Goal: Information Seeking & Learning: Understand process/instructions

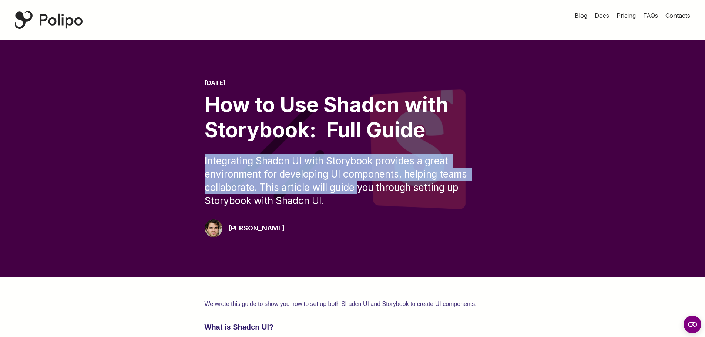
drag, startPoint x: 179, startPoint y: 160, endPoint x: 365, endPoint y: 201, distance: 190.0
click at [358, 193] on div "[DATE] How to Use Shadcn with Storybook: Full Guide Integrating Shadcn UI with …" at bounding box center [353, 159] width 646 height 158
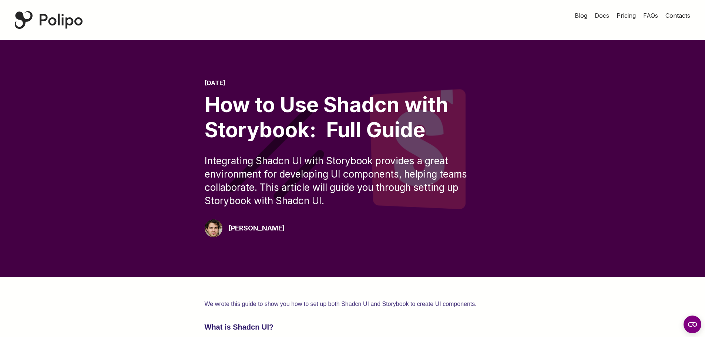
click at [365, 208] on div "[DATE] How to Use Shadcn with Storybook: Full Guide Integrating Shadcn UI with …" at bounding box center [353, 159] width 296 height 158
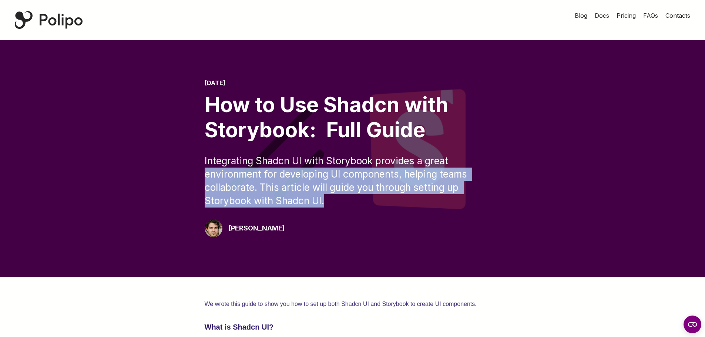
drag, startPoint x: 194, startPoint y: 172, endPoint x: 348, endPoint y: 201, distance: 156.3
click at [347, 201] on div "[DATE] How to Use Shadcn with Storybook: Full Guide Integrating Shadcn UI with …" at bounding box center [353, 159] width 646 height 158
click at [357, 205] on div "Integrating Shadcn UI with Storybook provides a great environment for developin…" at bounding box center [353, 180] width 296 height 53
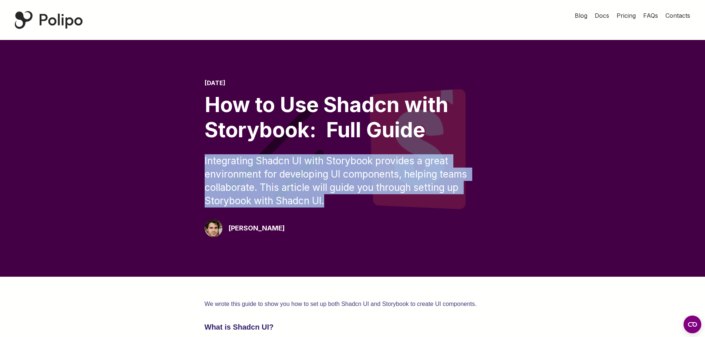
drag, startPoint x: 345, startPoint y: 202, endPoint x: 176, endPoint y: 160, distance: 173.7
click at [177, 160] on div "[DATE] How to Use Shadcn with Storybook: Full Guide Integrating Shadcn UI with …" at bounding box center [353, 159] width 646 height 158
click at [174, 159] on div "[DATE] How to Use Shadcn with Storybook: Full Guide Integrating Shadcn UI with …" at bounding box center [353, 159] width 646 height 158
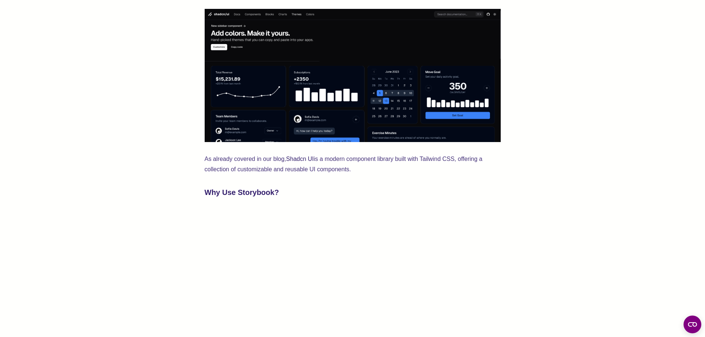
scroll to position [296, 0]
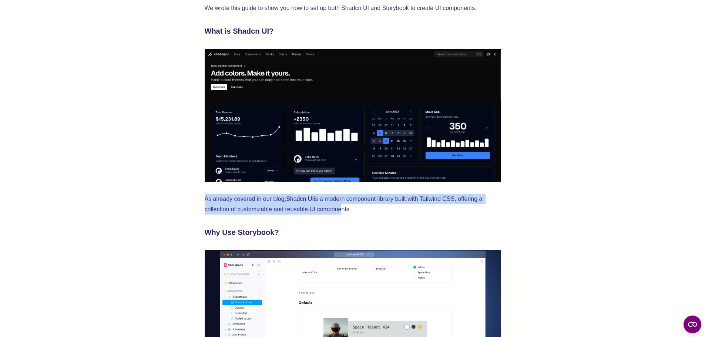
drag, startPoint x: 197, startPoint y: 194, endPoint x: 365, endPoint y: 210, distance: 168.5
click at [373, 211] on p "As already covered in our blog, Shadcn UI is a modern component library built w…" at bounding box center [353, 204] width 296 height 21
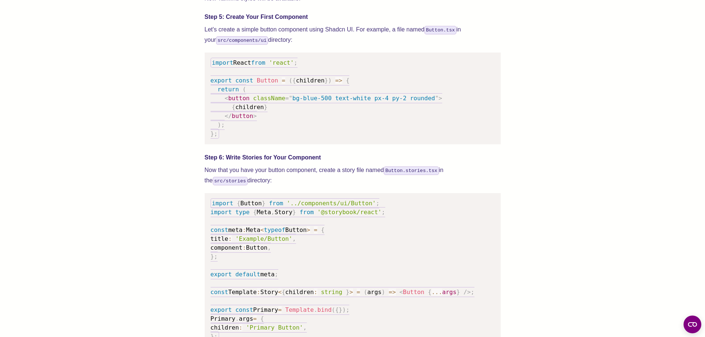
scroll to position [1037, 0]
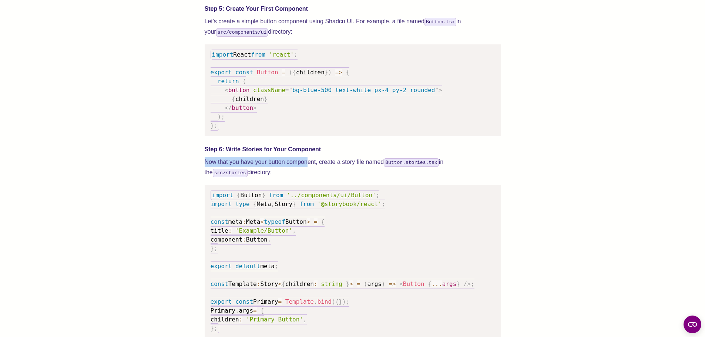
drag, startPoint x: 212, startPoint y: 170, endPoint x: 322, endPoint y: 174, distance: 110.4
click at [313, 174] on div "We wrote this guide to show you how to set up both Shadcn UI and Storybook to c…" at bounding box center [353, 176] width 646 height 1872
click at [344, 173] on p "Now that you have your button component, create a story file named Button.stori…" at bounding box center [353, 167] width 296 height 21
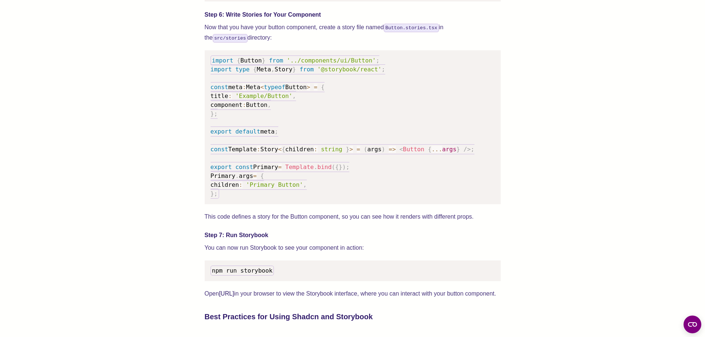
scroll to position [1185, 0]
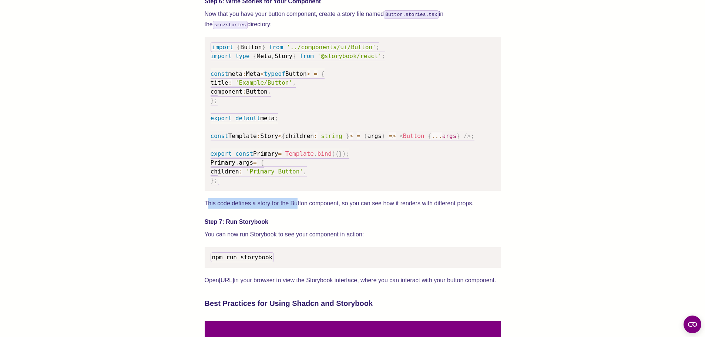
drag, startPoint x: 213, startPoint y: 209, endPoint x: 297, endPoint y: 211, distance: 84.8
click at [297, 209] on p "This code defines a story for the Button component, so you can see how it rende…" at bounding box center [353, 203] width 296 height 10
click at [274, 209] on p "This code defines a story for the Button component, so you can see how it rende…" at bounding box center [353, 203] width 296 height 10
drag, startPoint x: 224, startPoint y: 212, endPoint x: 313, endPoint y: 213, distance: 89.6
click at [313, 209] on p "This code defines a story for the Button component, so you can see how it rende…" at bounding box center [353, 203] width 296 height 10
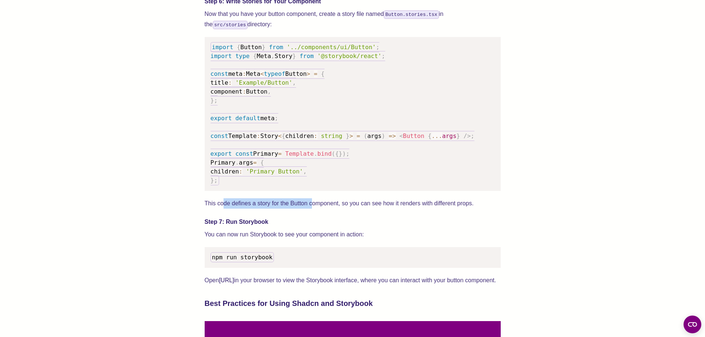
click at [313, 209] on p "This code defines a story for the Button component, so you can see how it rende…" at bounding box center [353, 203] width 296 height 10
drag, startPoint x: 272, startPoint y: 211, endPoint x: 372, endPoint y: 210, distance: 100.3
click at [367, 209] on p "This code defines a story for the Button component, so you can see how it rende…" at bounding box center [353, 203] width 296 height 10
click at [377, 209] on p "This code defines a story for the Button component, so you can see how it rende…" at bounding box center [353, 203] width 296 height 10
drag, startPoint x: 339, startPoint y: 211, endPoint x: 458, endPoint y: 210, distance: 119.6
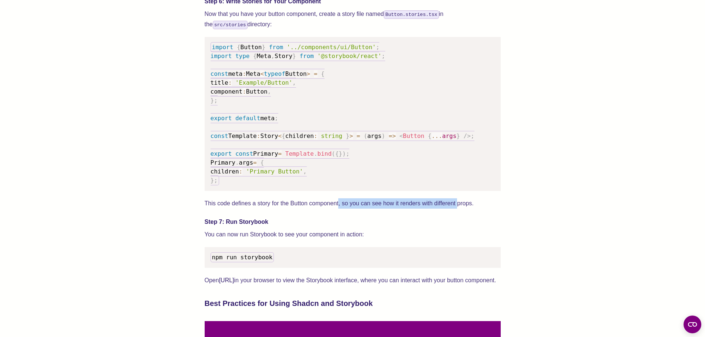
click at [458, 209] on p "This code defines a story for the Button component, so you can see how it rende…" at bounding box center [353, 203] width 296 height 10
drag, startPoint x: 458, startPoint y: 210, endPoint x: 474, endPoint y: 211, distance: 15.6
click at [459, 209] on p "This code defines a story for the Button component, so you can see how it rende…" at bounding box center [353, 203] width 296 height 10
drag, startPoint x: 476, startPoint y: 210, endPoint x: 227, endPoint y: 218, distance: 248.5
click at [227, 218] on div "We wrote this guide to show you how to set up both Shadcn UI and Storybook to c…" at bounding box center [353, 5] width 296 height 1783
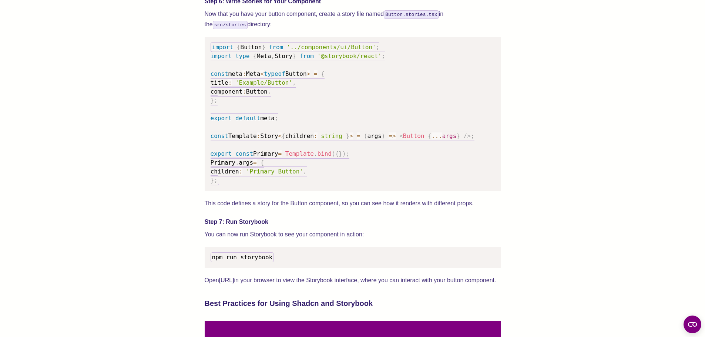
click at [317, 227] on h4 "Step 7: Run Storybook" at bounding box center [353, 222] width 296 height 9
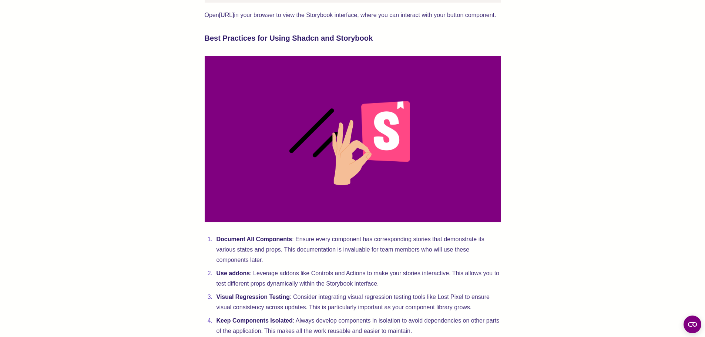
scroll to position [1518, 0]
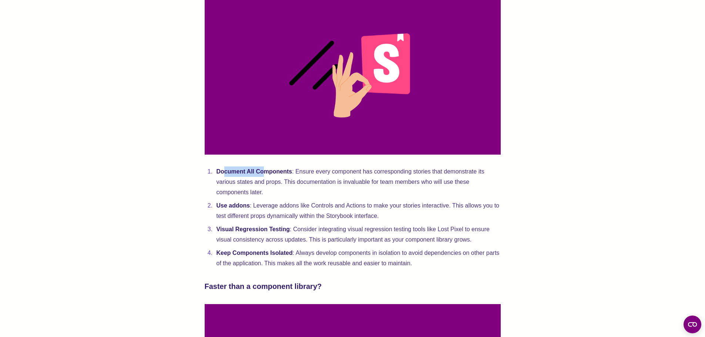
drag, startPoint x: 238, startPoint y: 191, endPoint x: 323, endPoint y: 193, distance: 84.8
click at [285, 175] on strong "Document All Components" at bounding box center [255, 171] width 76 height 6
drag, startPoint x: 339, startPoint y: 191, endPoint x: 308, endPoint y: 190, distance: 31.1
click at [338, 191] on li "Document All Components : Ensure every component has corresponding stories that…" at bounding box center [357, 182] width 287 height 31
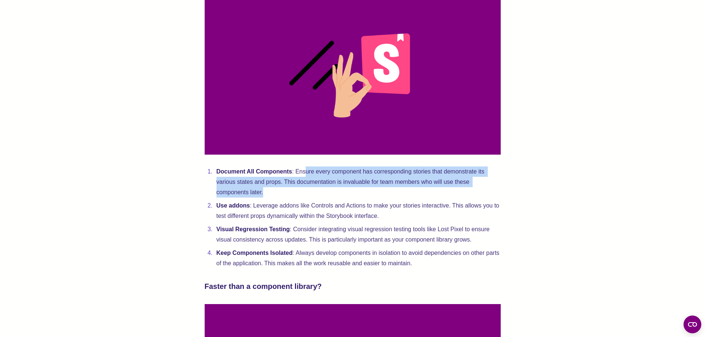
drag, startPoint x: 345, startPoint y: 191, endPoint x: 436, endPoint y: 209, distance: 92.8
click at [437, 198] on li "Document All Components : Ensure every component has corresponding stories that…" at bounding box center [357, 182] width 287 height 31
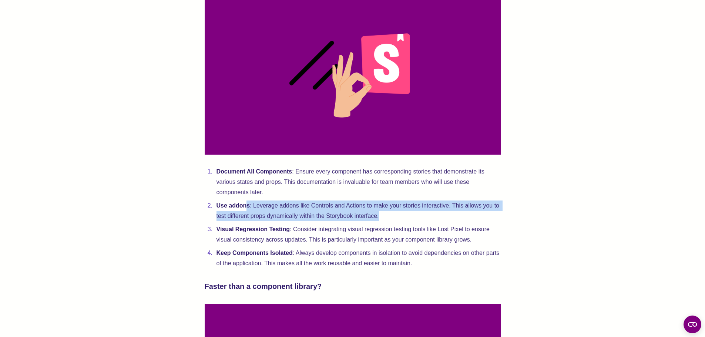
drag, startPoint x: 258, startPoint y: 224, endPoint x: 391, endPoint y: 234, distance: 133.3
click at [388, 221] on li "Use addons : Leverage addons like Controls and Actions to make your stories int…" at bounding box center [357, 211] width 287 height 21
click at [401, 221] on li "Use addons : Leverage addons like Controls and Actions to make your stories int…" at bounding box center [357, 211] width 287 height 21
drag, startPoint x: 304, startPoint y: 224, endPoint x: 404, endPoint y: 234, distance: 100.4
click at [393, 221] on li "Use addons : Leverage addons like Controls and Actions to make your stories int…" at bounding box center [357, 211] width 287 height 21
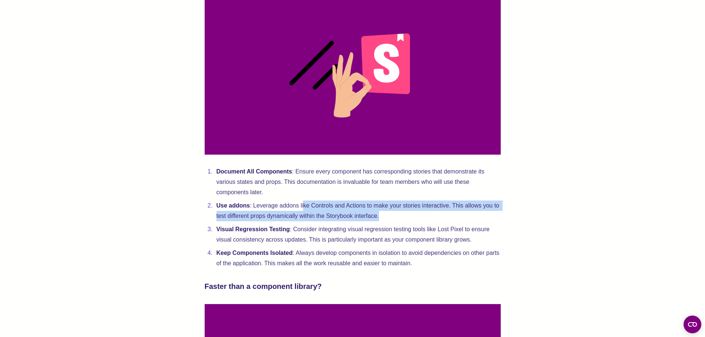
click at [404, 221] on li "Use addons : Leverage addons like Controls and Actions to make your stories int…" at bounding box center [357, 211] width 287 height 21
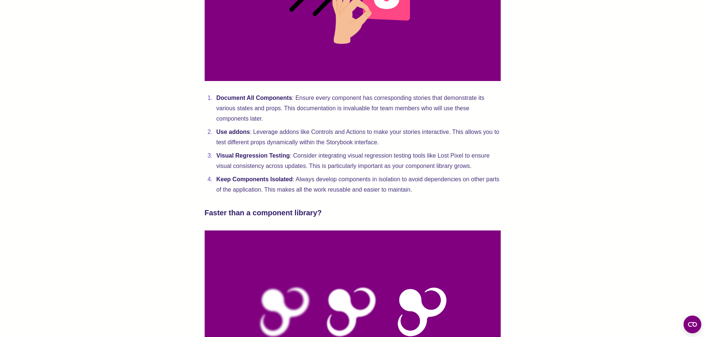
scroll to position [1666, 0]
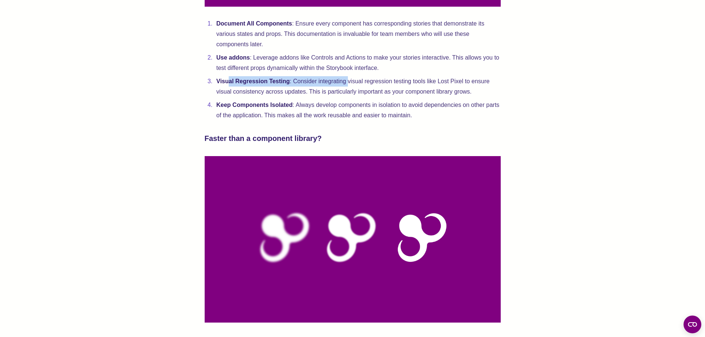
drag, startPoint x: 240, startPoint y: 100, endPoint x: 369, endPoint y: 107, distance: 129.8
click at [365, 97] on li "Visual Regression Testing : Consider integrating visual regression testing tool…" at bounding box center [357, 86] width 287 height 21
click at [374, 97] on li "Visual Regression Testing : Consider integrating visual regression testing tool…" at bounding box center [357, 86] width 287 height 21
click at [391, 97] on li "Visual Regression Testing : Consider integrating visual regression testing tool…" at bounding box center [357, 86] width 287 height 21
drag, startPoint x: 438, startPoint y: 101, endPoint x: 465, endPoint y: 100, distance: 27.0
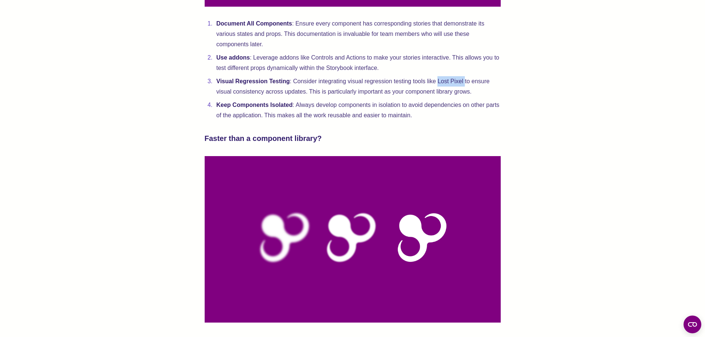
click at [465, 97] on li "Visual Regression Testing : Consider integrating visual regression testing tool…" at bounding box center [357, 86] width 287 height 21
copy li "Lost Pixel"
drag, startPoint x: 232, startPoint y: 122, endPoint x: 396, endPoint y: 120, distance: 164.0
click at [365, 119] on li "Keep Components Isolated : Always develop components in isolation to avoid depe…" at bounding box center [357, 110] width 287 height 21
click at [434, 121] on li "Keep Components Isolated : Always develop components in isolation to avoid depe…" at bounding box center [357, 110] width 287 height 21
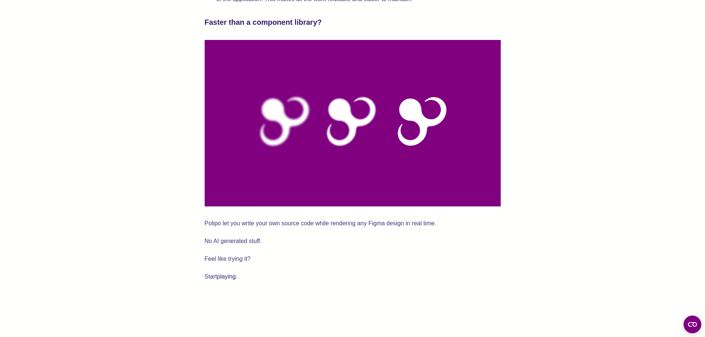
scroll to position [1777, 0]
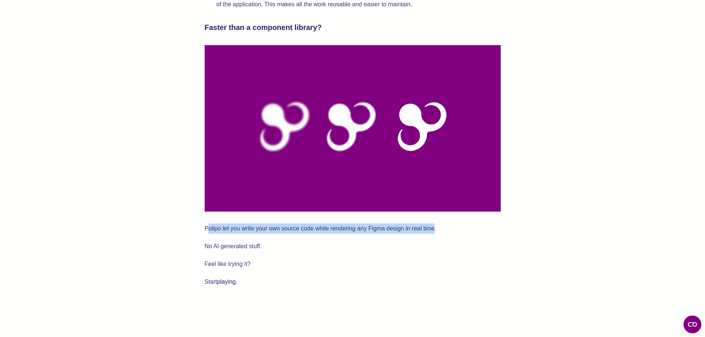
drag, startPoint x: 222, startPoint y: 247, endPoint x: 452, endPoint y: 248, distance: 229.2
click at [442, 234] on p "Polipo let you write your own source code while rendering any Figma design in r…" at bounding box center [353, 229] width 296 height 10
click at [478, 234] on p "Polipo let you write your own source code while rendering any Figma design in r…" at bounding box center [353, 229] width 296 height 10
drag, startPoint x: 321, startPoint y: 250, endPoint x: 457, endPoint y: 248, distance: 136.3
click at [430, 234] on p "Polipo let you write your own source code while rendering any Figma design in r…" at bounding box center [353, 229] width 296 height 10
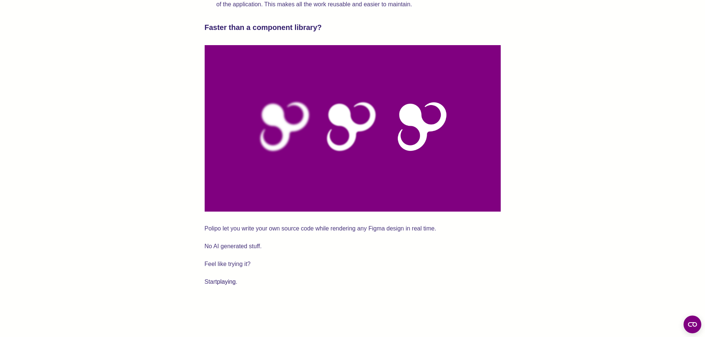
click at [467, 234] on p "Polipo let you write your own source code while rendering any Figma design in r…" at bounding box center [353, 229] width 296 height 10
click at [347, 132] on img at bounding box center [353, 128] width 296 height 167
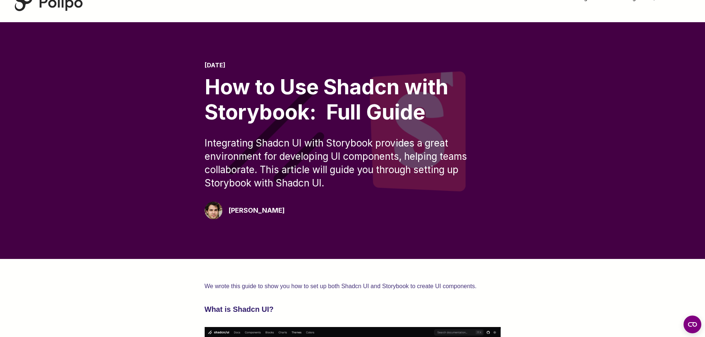
scroll to position [0, 0]
